Goal: Navigation & Orientation: Understand site structure

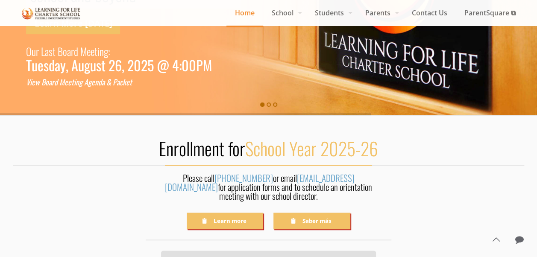
scroll to position [158, 0]
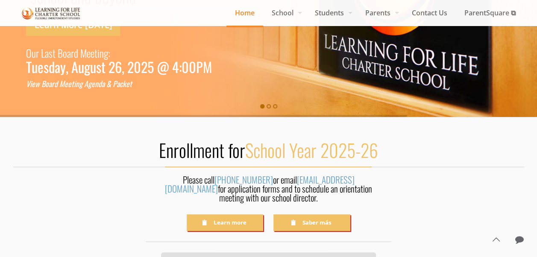
click at [333, 15] on span "Students" at bounding box center [331, 12] width 50 height 13
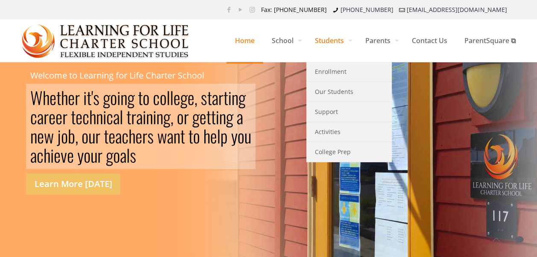
click at [285, 37] on span "School" at bounding box center [284, 41] width 43 height 26
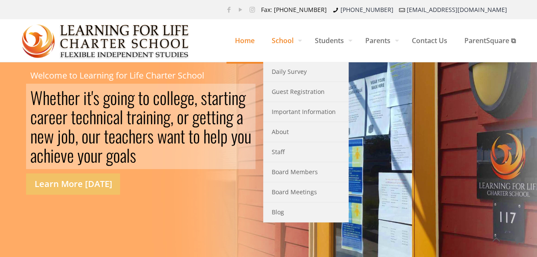
click at [244, 42] on span "Home" at bounding box center [244, 41] width 37 height 26
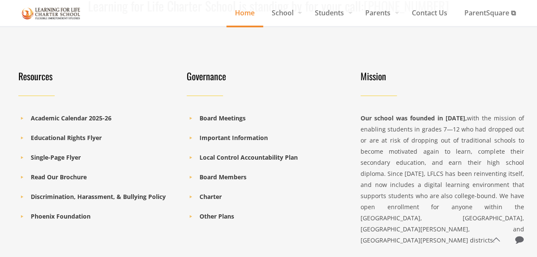
scroll to position [1313, 0]
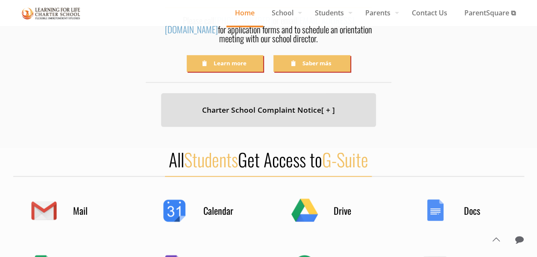
scroll to position [327, 0]
